Goal: Find specific page/section: Find specific page/section

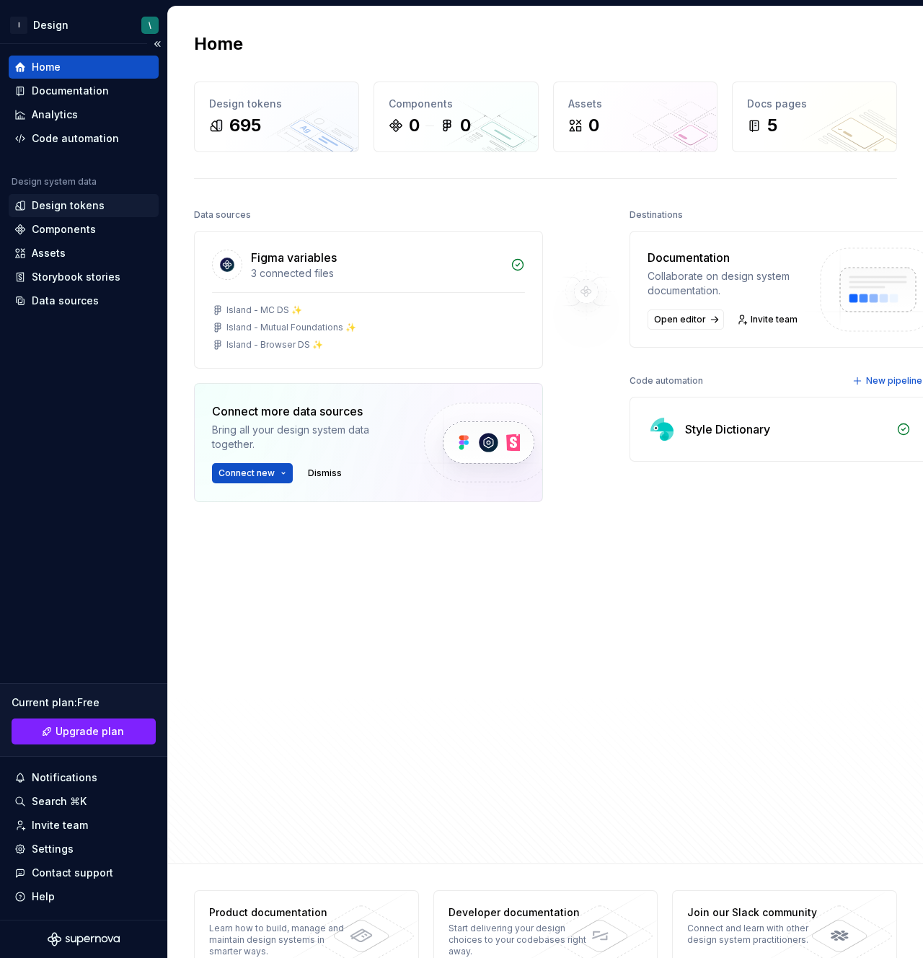
click at [55, 216] on div "Design tokens" at bounding box center [84, 205] width 150 height 23
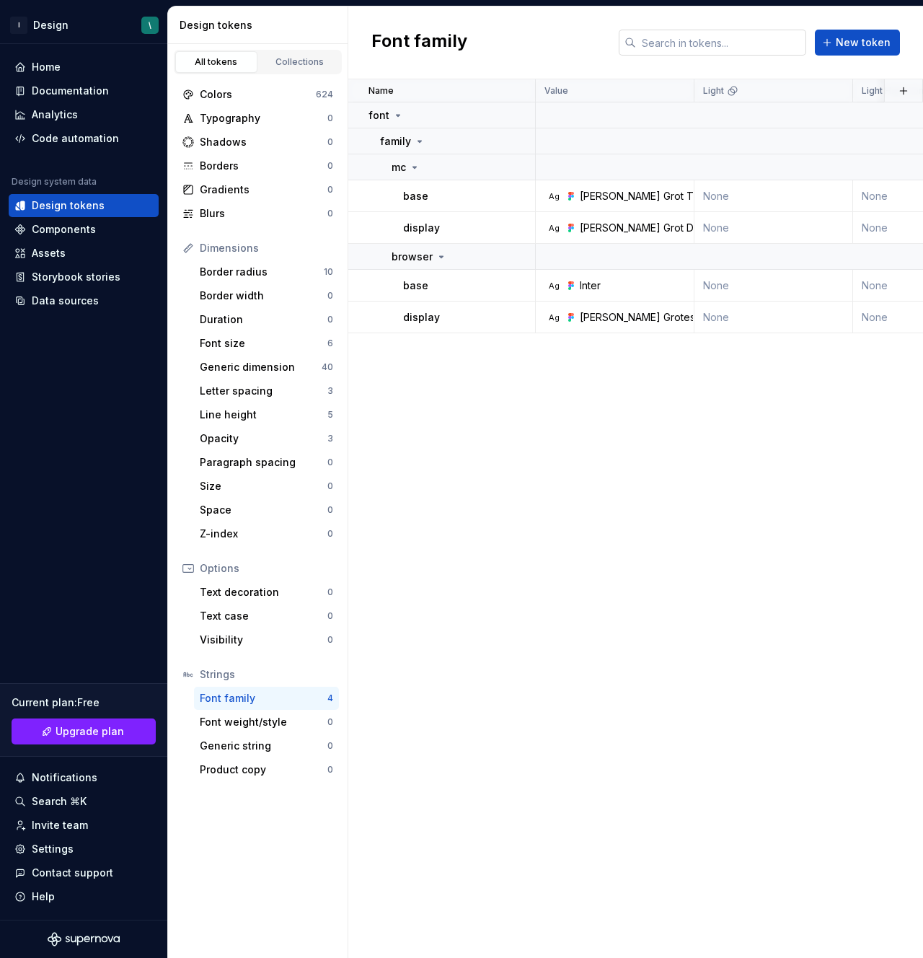
click at [728, 45] on input "text" at bounding box center [721, 43] width 170 height 26
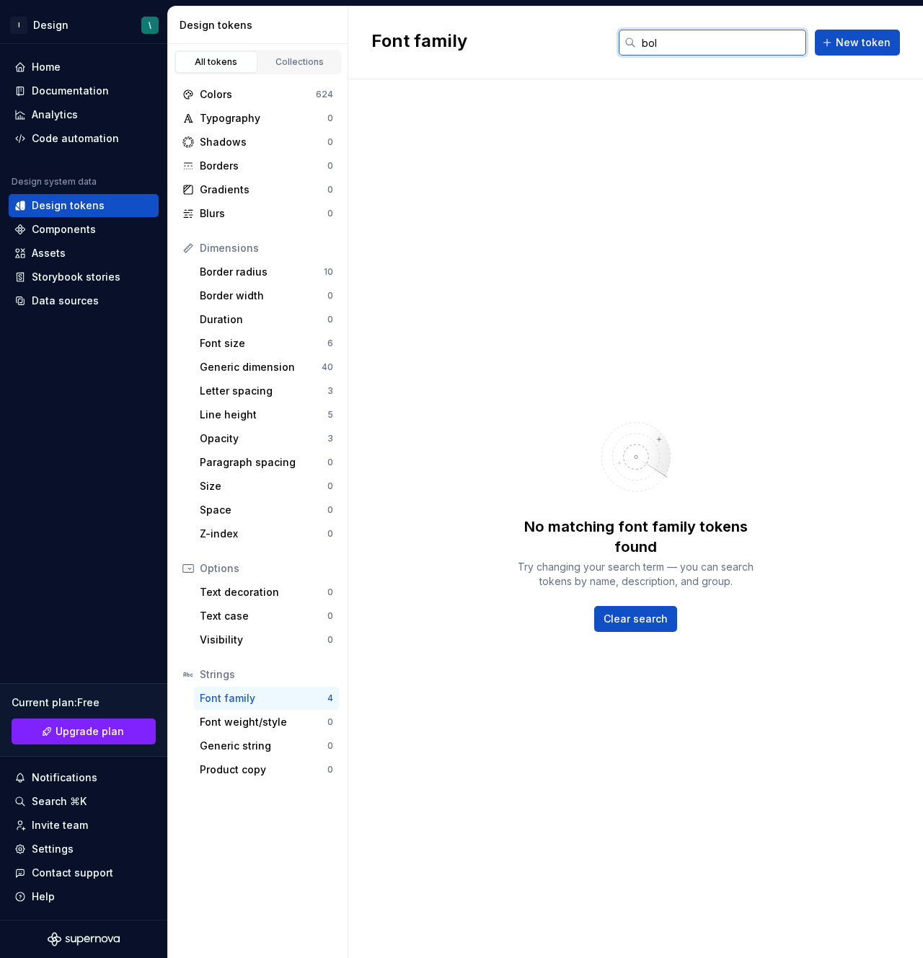
type input "bold"
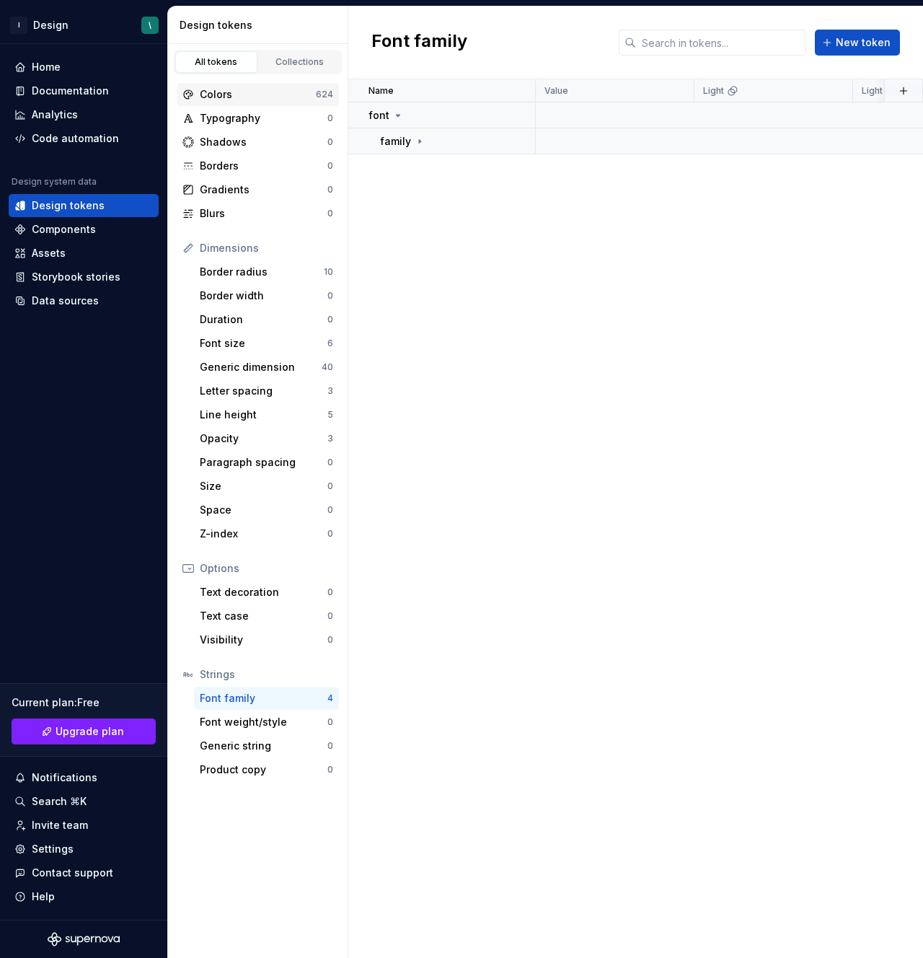
click at [251, 94] on div "Colors" at bounding box center [258, 94] width 116 height 14
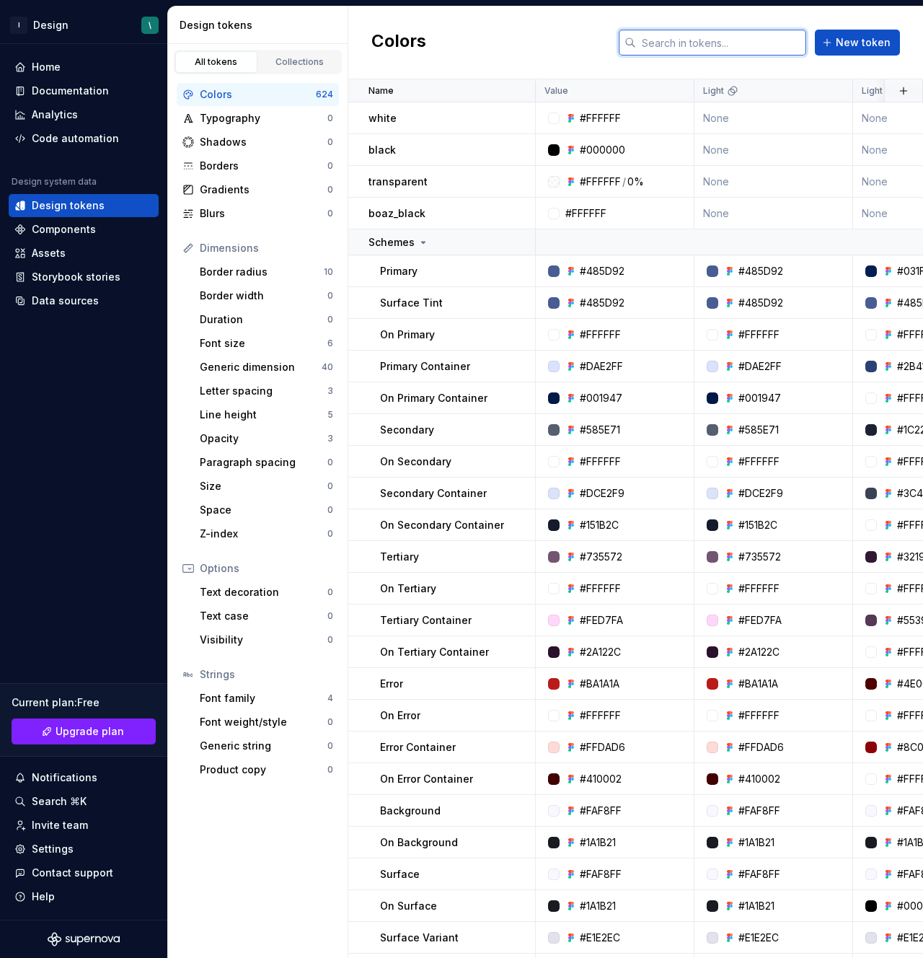
click at [715, 40] on input "text" at bounding box center [721, 43] width 170 height 26
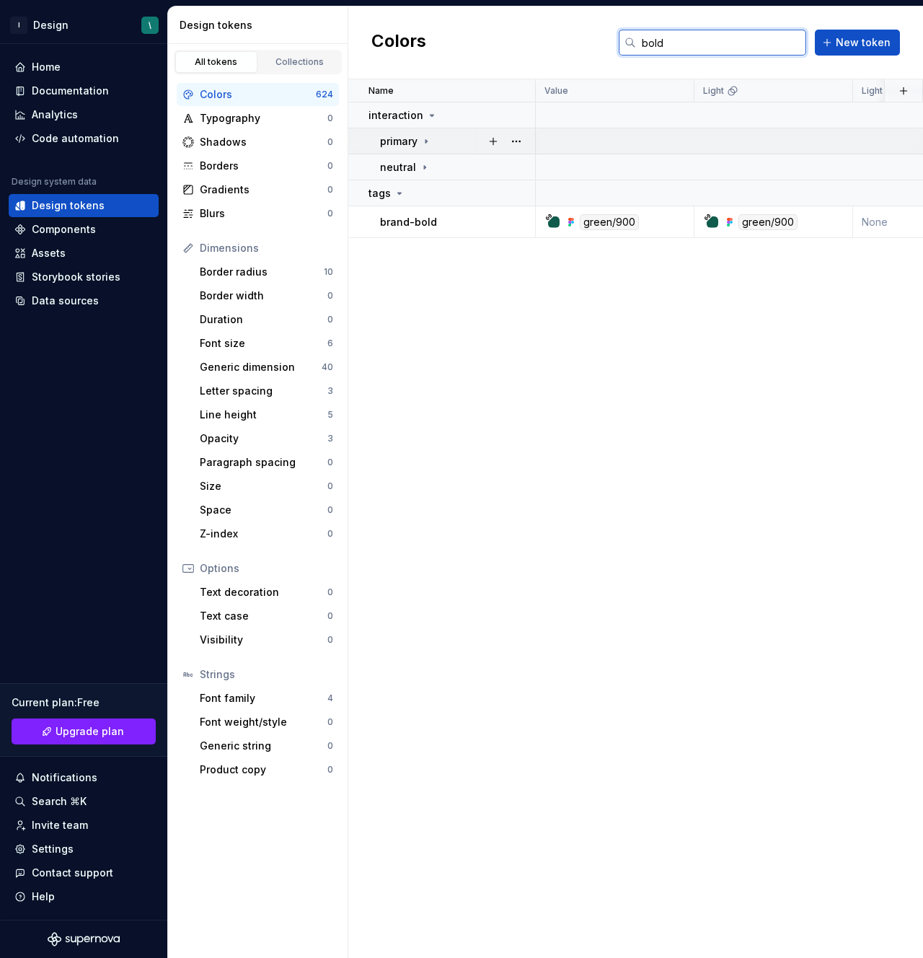
type input "bold"
click at [430, 143] on icon at bounding box center [426, 142] width 12 height 12
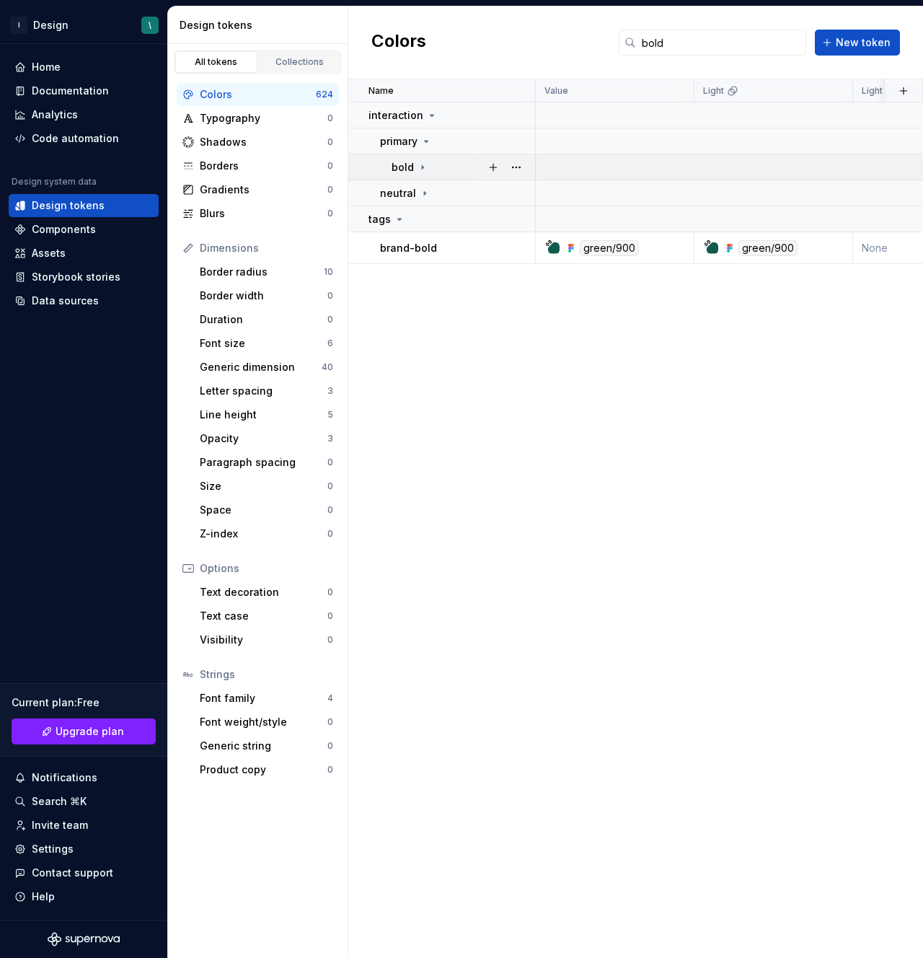
click at [425, 167] on icon at bounding box center [423, 168] width 12 height 12
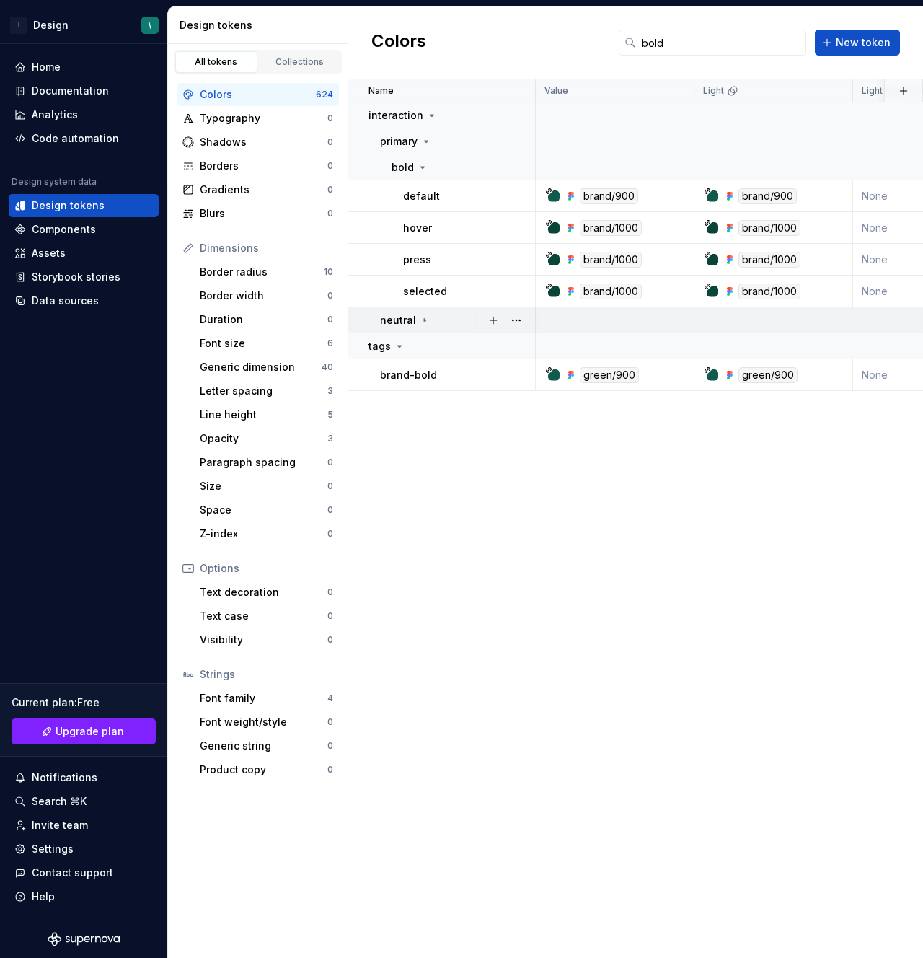
click at [419, 320] on icon at bounding box center [425, 320] width 12 height 12
click at [436, 344] on icon at bounding box center [442, 346] width 12 height 12
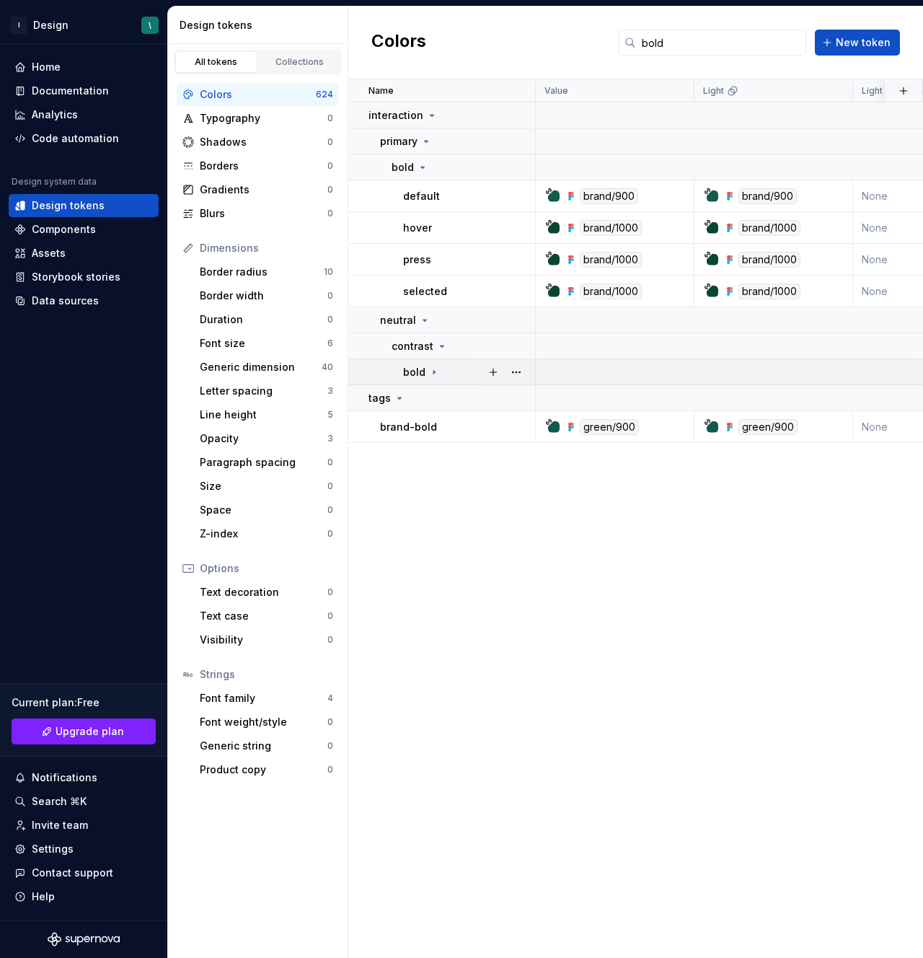
click at [436, 367] on icon at bounding box center [434, 372] width 12 height 12
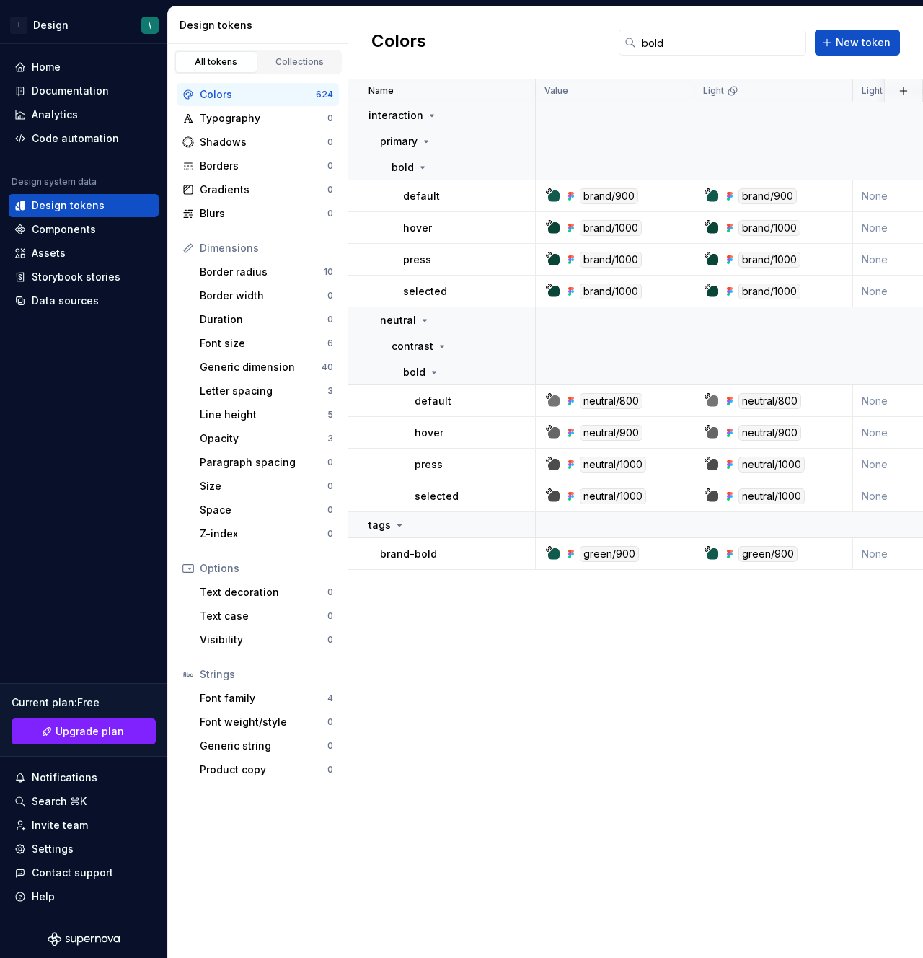
click at [645, 643] on div "Name Value Light Light High Contrast Light Medium Contrast Default Mode 1 (curr…" at bounding box center [635, 518] width 575 height 878
